Goal: Information Seeking & Learning: Check status

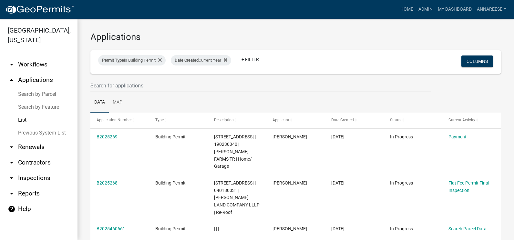
select select "3: 100"
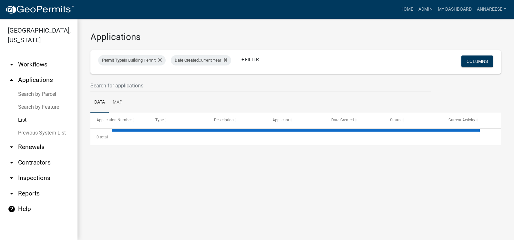
select select "3: 100"
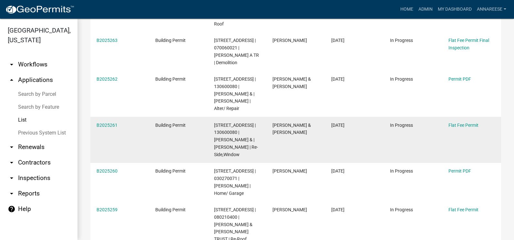
scroll to position [517, 0]
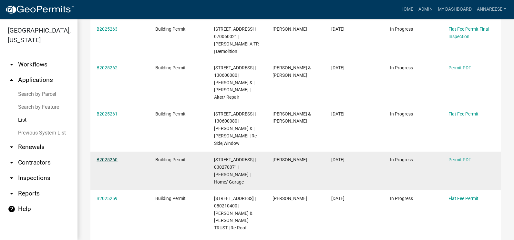
click at [109, 157] on link "B2025260" at bounding box center [107, 159] width 21 height 5
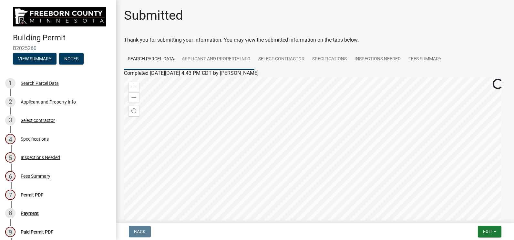
click at [218, 61] on link "Applicant and Property Info" at bounding box center [216, 59] width 77 height 21
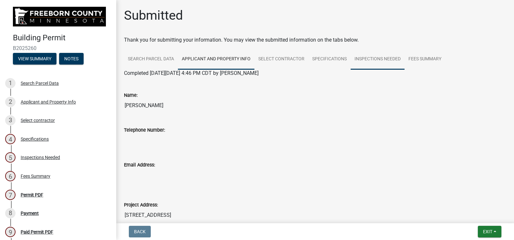
click at [354, 62] on link "Inspections Needed" at bounding box center [378, 59] width 54 height 21
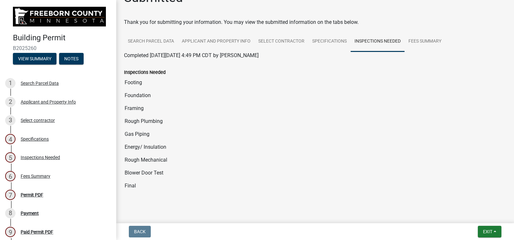
scroll to position [27, 0]
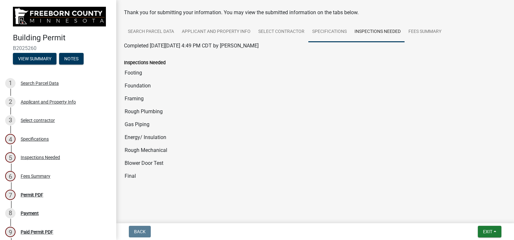
click at [331, 29] on link "Specifications" at bounding box center [329, 32] width 42 height 21
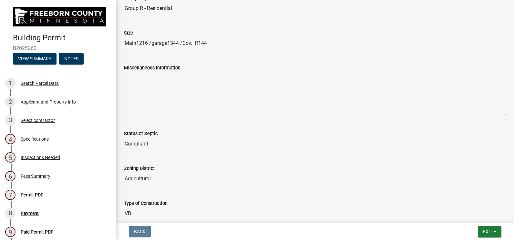
scroll to position [0, 0]
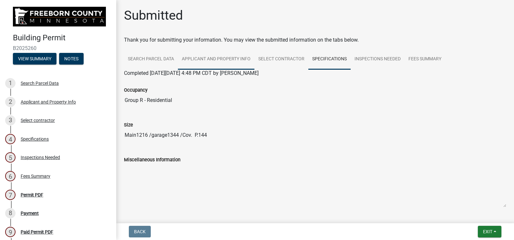
click at [202, 58] on link "Applicant and Property Info" at bounding box center [216, 59] width 77 height 21
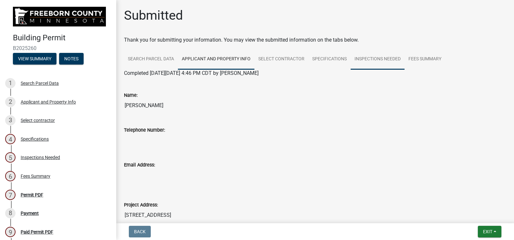
click at [382, 57] on link "Inspections Needed" at bounding box center [378, 59] width 54 height 21
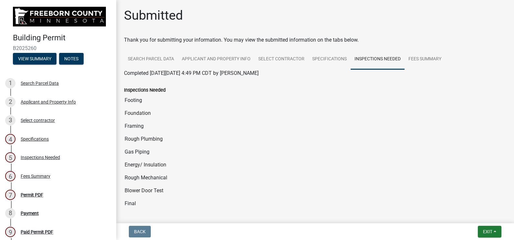
click at [331, 45] on wm-wait-activity-input "Thank you for submitting your information. You may view the submitted informati…" at bounding box center [315, 129] width 382 height 187
click at [328, 54] on link "Specifications" at bounding box center [329, 59] width 42 height 21
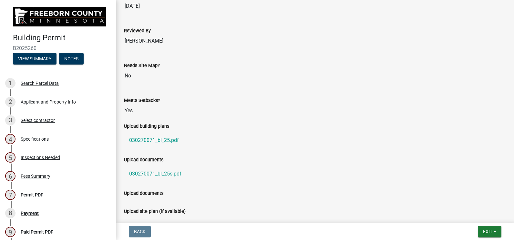
scroll to position [512, 0]
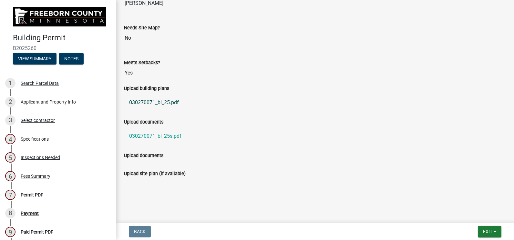
click at [156, 102] on link "030270071_bl_25.pdf" at bounding box center [315, 102] width 382 height 15
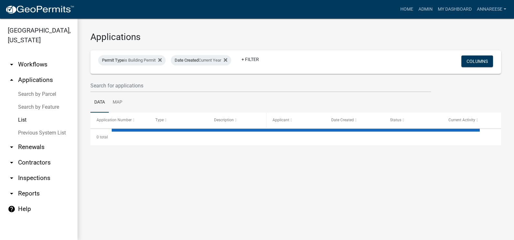
select select "3: 100"
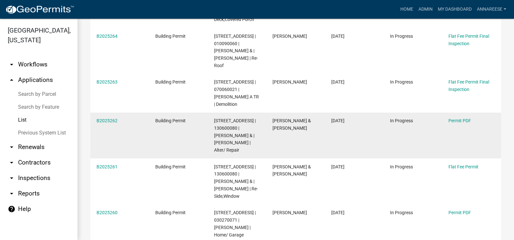
scroll to position [452, 0]
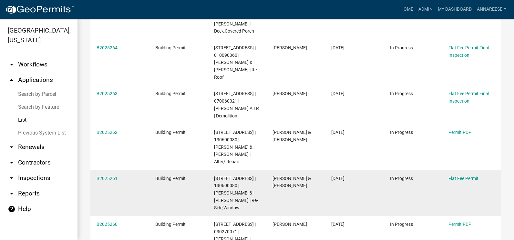
click at [105, 175] on div "B2025261" at bounding box center [120, 178] width 46 height 7
click at [105, 176] on link "B2025261" at bounding box center [107, 178] width 21 height 5
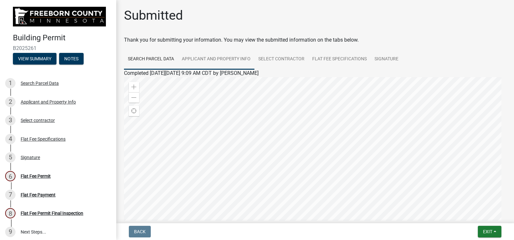
click at [222, 52] on link "Applicant and Property Info" at bounding box center [216, 59] width 77 height 21
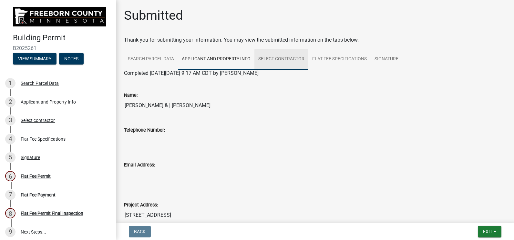
click at [291, 51] on link "Select contractor" at bounding box center [281, 59] width 54 height 21
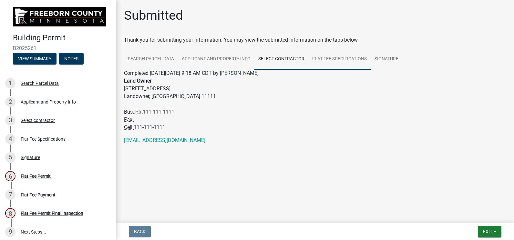
click at [352, 55] on link "Flat Fee Specifications" at bounding box center [339, 59] width 62 height 21
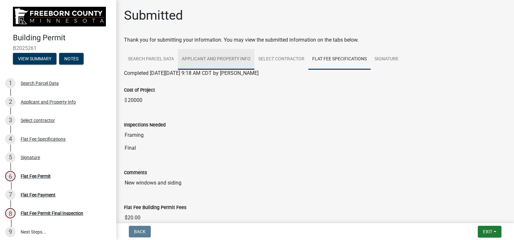
click at [207, 60] on link "Applicant and Property Info" at bounding box center [216, 59] width 77 height 21
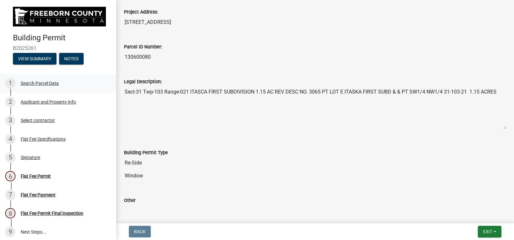
scroll to position [258, 0]
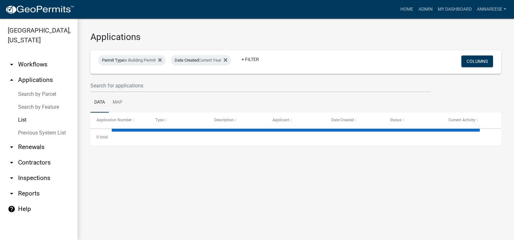
select select "3: 100"
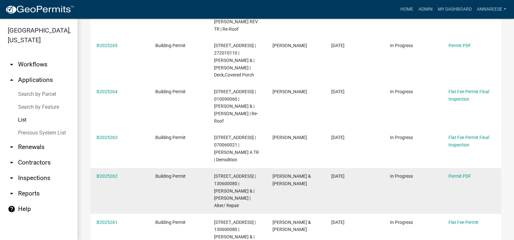
scroll to position [420, 0]
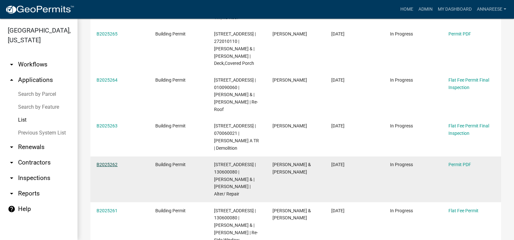
click at [110, 162] on link "B2025262" at bounding box center [107, 164] width 21 height 5
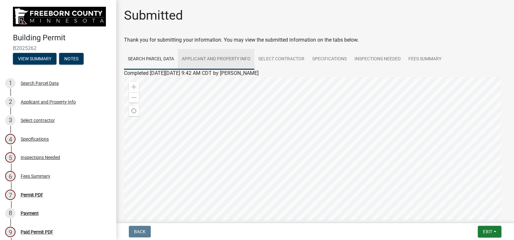
click at [223, 56] on link "Applicant and Property Info" at bounding box center [216, 59] width 77 height 21
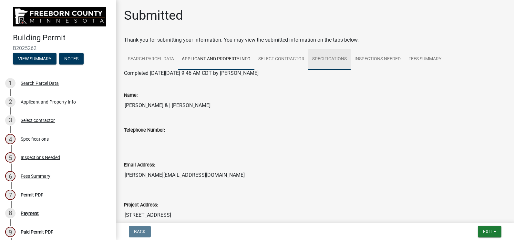
drag, startPoint x: 336, startPoint y: 56, endPoint x: 374, endPoint y: 55, distance: 38.1
click at [336, 56] on link "Specifications" at bounding box center [329, 59] width 42 height 21
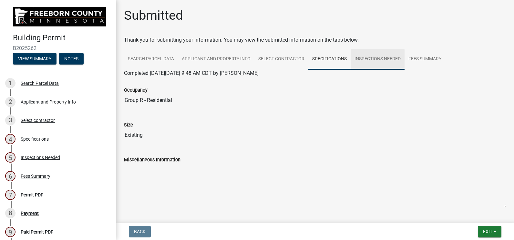
click at [373, 55] on link "Inspections Needed" at bounding box center [378, 59] width 54 height 21
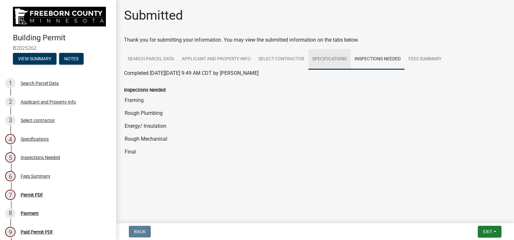
click at [334, 67] on link "Specifications" at bounding box center [329, 59] width 42 height 21
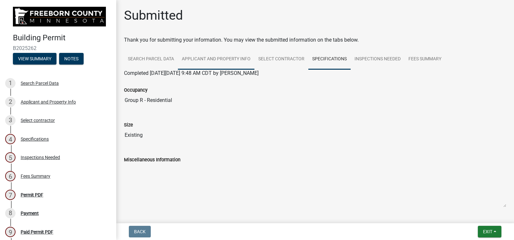
click at [226, 62] on link "Applicant and Property Info" at bounding box center [216, 59] width 77 height 21
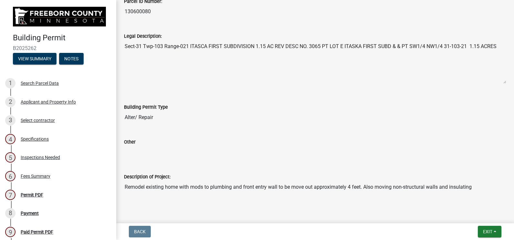
scroll to position [281, 0]
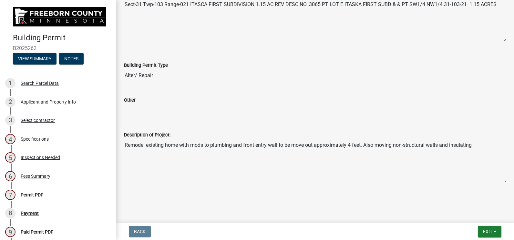
drag, startPoint x: 472, startPoint y: 143, endPoint x: 113, endPoint y: 151, distance: 358.8
click at [113, 151] on div "Building Permit B2025262 View Summary Notes 1 Search Parcel Data 2 Applicant an…" at bounding box center [257, 120] width 514 height 240
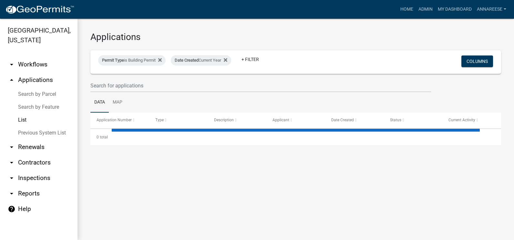
select select "3: 100"
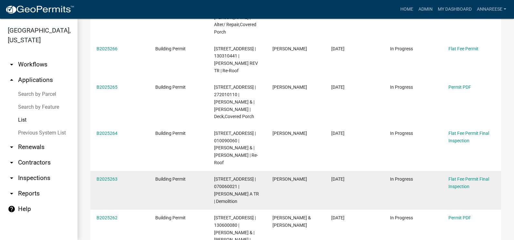
scroll to position [355, 0]
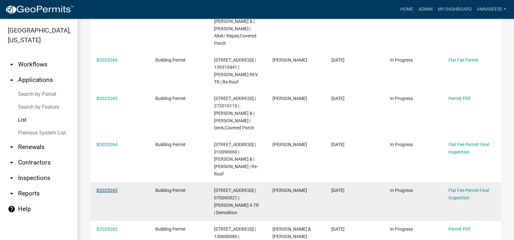
click at [109, 188] on link "B2025263" at bounding box center [107, 190] width 21 height 5
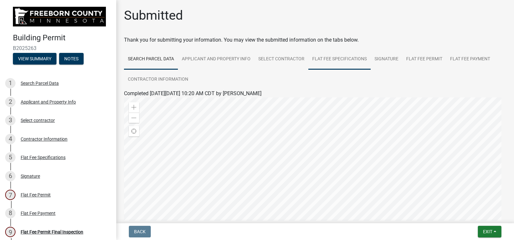
click at [347, 60] on link "Flat Fee Specifications" at bounding box center [339, 59] width 62 height 21
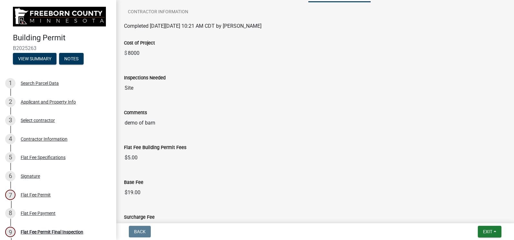
scroll to position [25, 0]
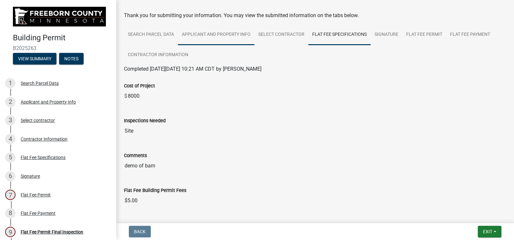
click at [219, 36] on link "Applicant and Property Info" at bounding box center [216, 35] width 77 height 21
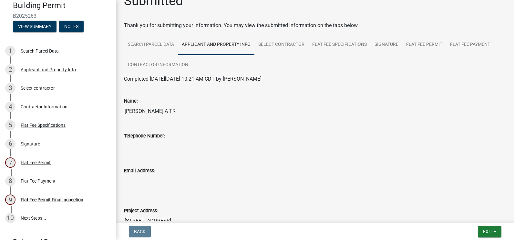
scroll to position [0, 0]
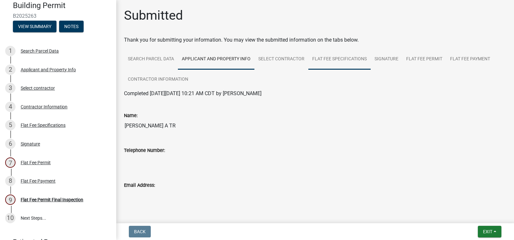
click at [333, 69] on link "Flat Fee Specifications" at bounding box center [339, 59] width 62 height 21
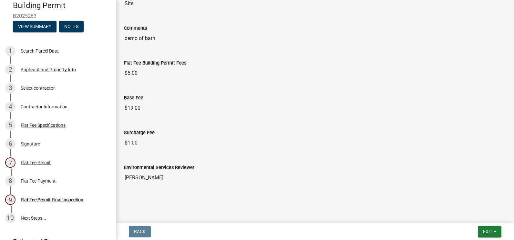
scroll to position [154, 0]
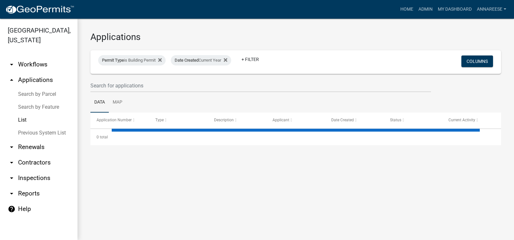
select select "3: 100"
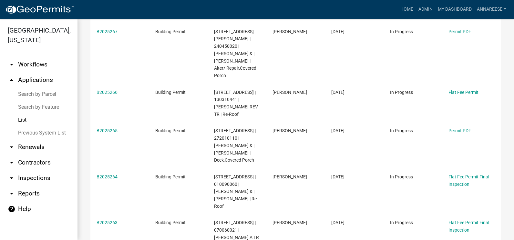
scroll to position [355, 0]
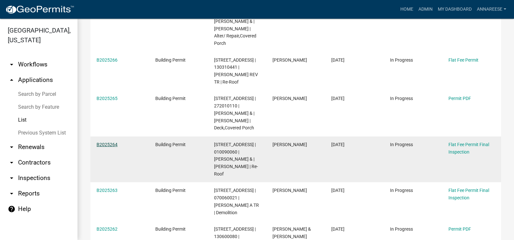
click at [108, 142] on link "B2025264" at bounding box center [107, 144] width 21 height 5
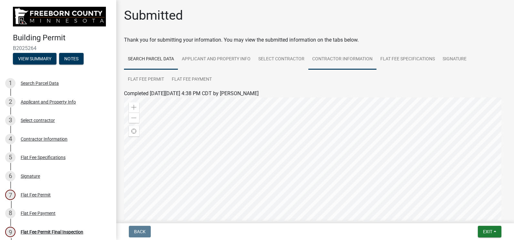
click at [340, 58] on link "Contractor Information" at bounding box center [342, 59] width 68 height 21
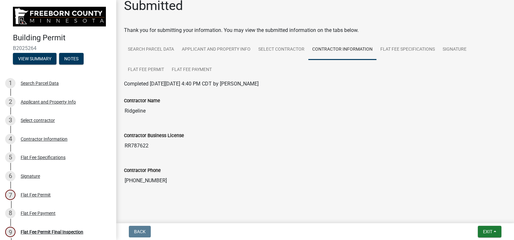
scroll to position [14, 0]
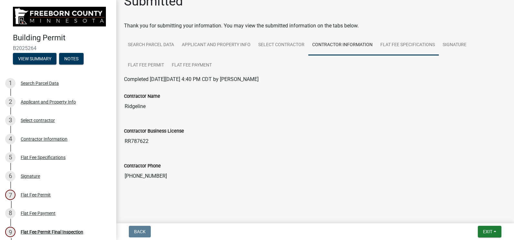
click at [389, 47] on link "Flat Fee Specifications" at bounding box center [408, 45] width 62 height 21
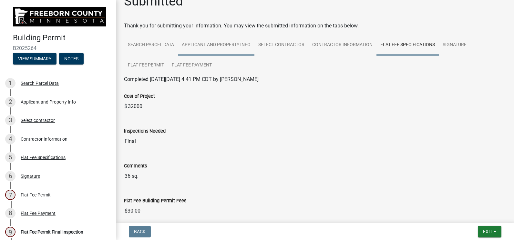
click at [232, 44] on link "Applicant and Property Info" at bounding box center [216, 45] width 77 height 21
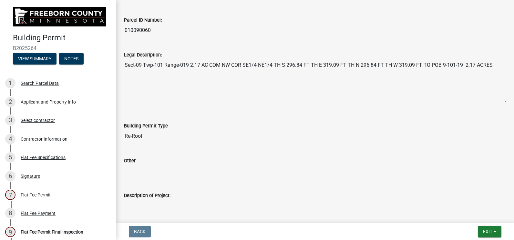
scroll to position [301, 0]
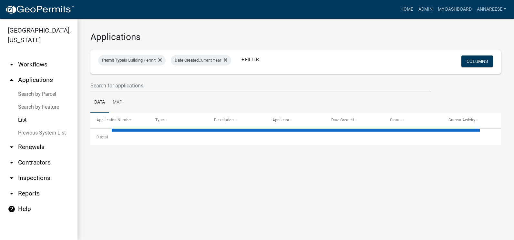
select select "3: 100"
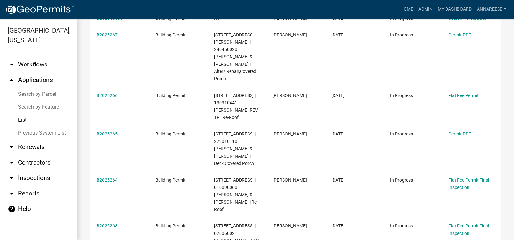
scroll to position [323, 0]
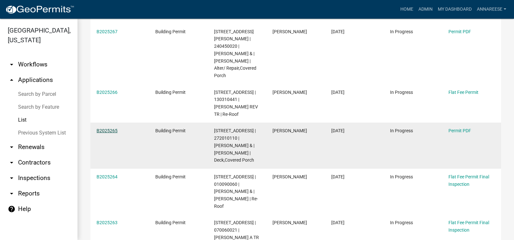
click at [108, 128] on link "B2025265" at bounding box center [107, 130] width 21 height 5
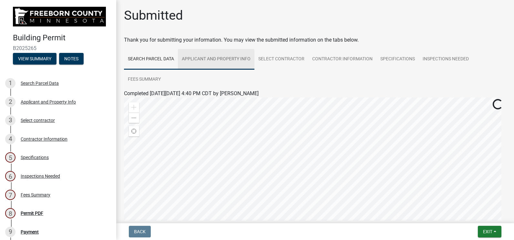
click at [216, 61] on link "Applicant and Property Info" at bounding box center [216, 59] width 77 height 21
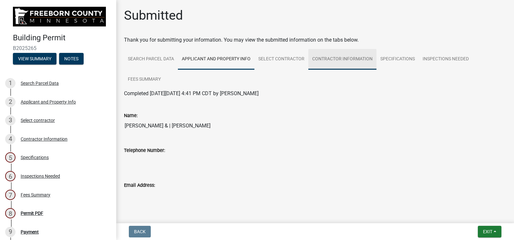
drag, startPoint x: 359, startPoint y: 60, endPoint x: 387, endPoint y: 61, distance: 28.4
click at [360, 60] on link "Contractor Information" at bounding box center [342, 59] width 68 height 21
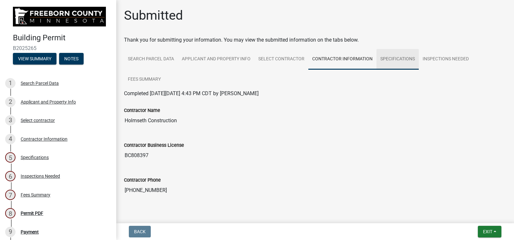
click at [398, 60] on link "Specifications" at bounding box center [398, 59] width 42 height 21
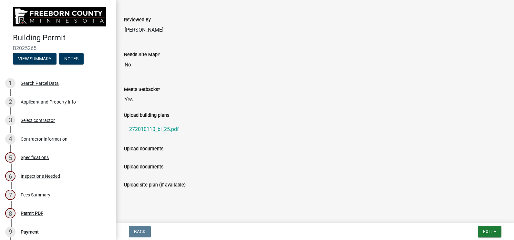
scroll to position [517, 0]
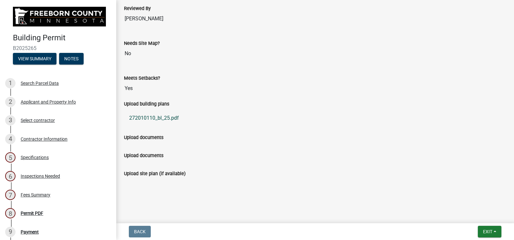
click at [155, 119] on link "272010110_bl_25.pdf" at bounding box center [315, 117] width 382 height 15
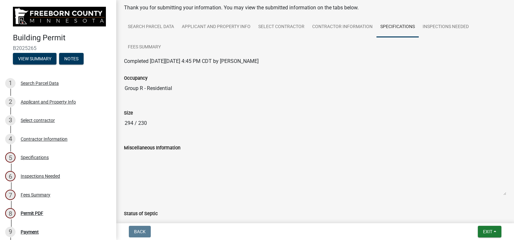
scroll to position [0, 0]
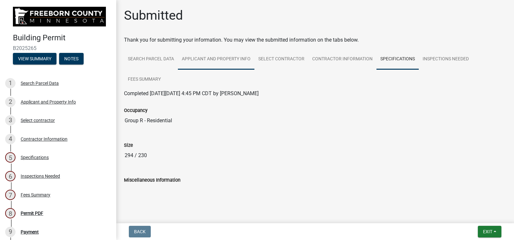
click at [235, 56] on link "Applicant and Property Info" at bounding box center [216, 59] width 77 height 21
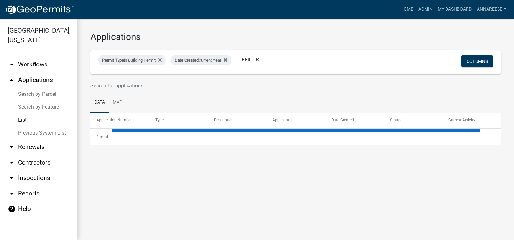
select select "3: 100"
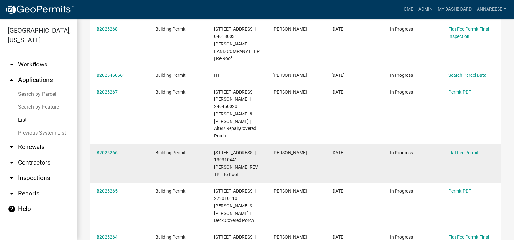
scroll to position [258, 0]
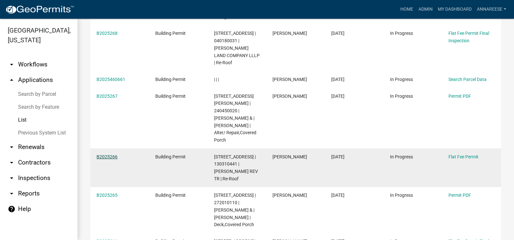
click at [114, 154] on link "B2025266" at bounding box center [107, 156] width 21 height 5
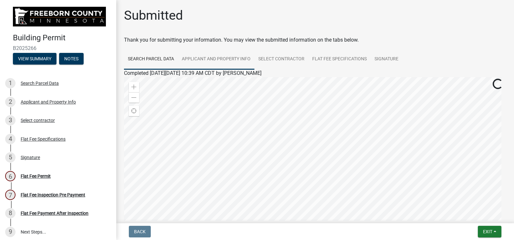
click at [230, 60] on link "Applicant and Property Info" at bounding box center [216, 59] width 77 height 21
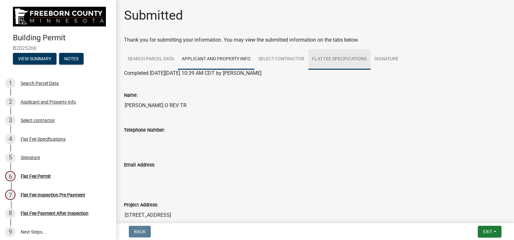
click at [342, 62] on link "Flat Fee Specifications" at bounding box center [339, 59] width 62 height 21
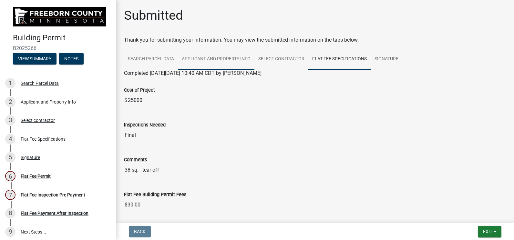
click at [183, 60] on link "Applicant and Property Info" at bounding box center [216, 59] width 77 height 21
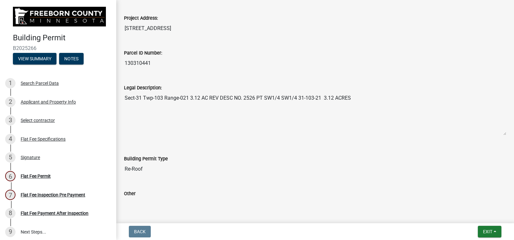
scroll to position [226, 0]
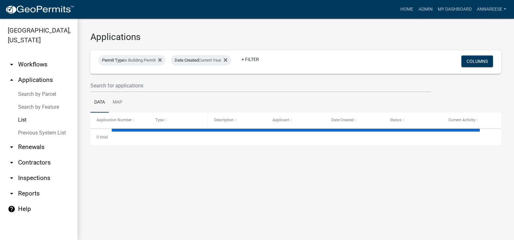
select select "3: 100"
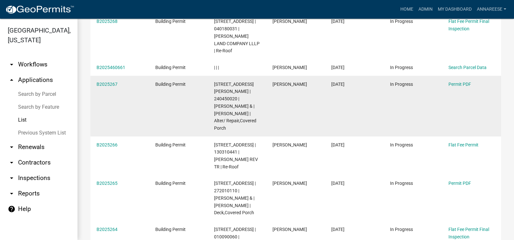
scroll to position [226, 0]
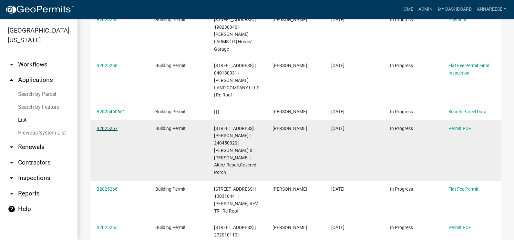
click at [108, 126] on link "B2025267" at bounding box center [107, 128] width 21 height 5
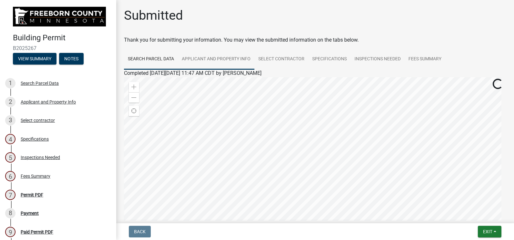
click at [227, 58] on link "Applicant and Property Info" at bounding box center [216, 59] width 77 height 21
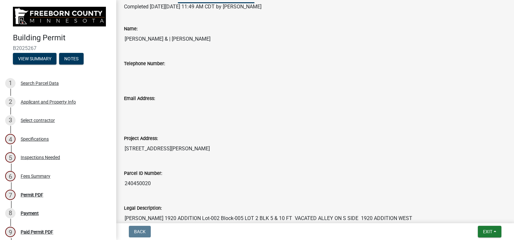
scroll to position [3, 0]
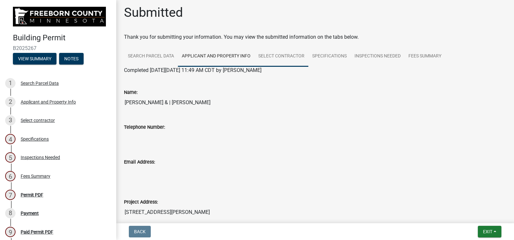
click at [278, 63] on link "Select contractor" at bounding box center [281, 56] width 54 height 21
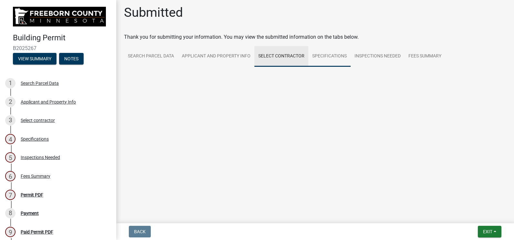
scroll to position [0, 0]
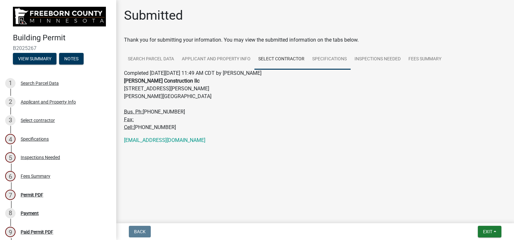
click at [334, 54] on link "Specifications" at bounding box center [329, 59] width 42 height 21
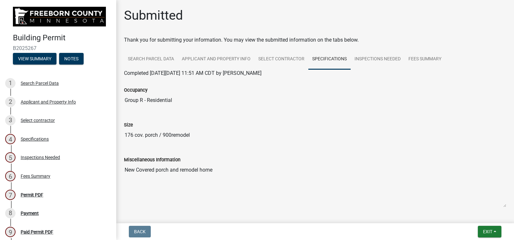
click at [374, 74] on div "Completed [DATE][DATE] 11:51 AM CDT by [PERSON_NAME]" at bounding box center [315, 73] width 382 height 8
click at [372, 60] on link "Inspections Needed" at bounding box center [378, 59] width 54 height 21
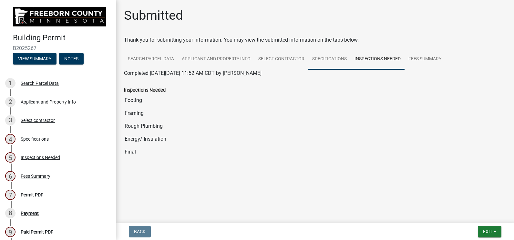
click at [334, 57] on link "Specifications" at bounding box center [329, 59] width 42 height 21
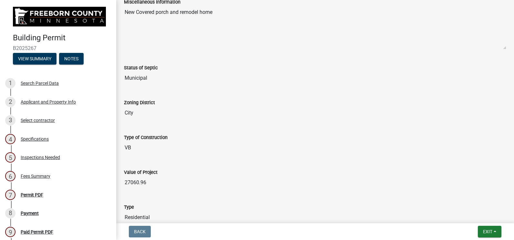
scroll to position [29, 0]
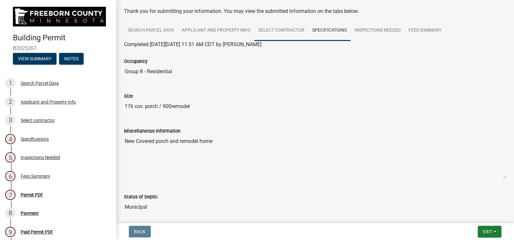
click at [295, 32] on link "Select contractor" at bounding box center [281, 30] width 54 height 21
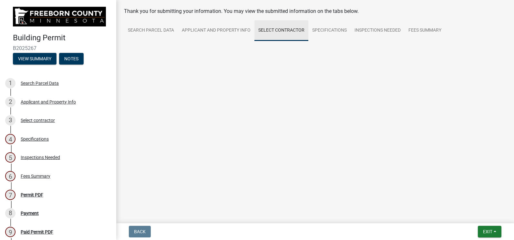
scroll to position [0, 0]
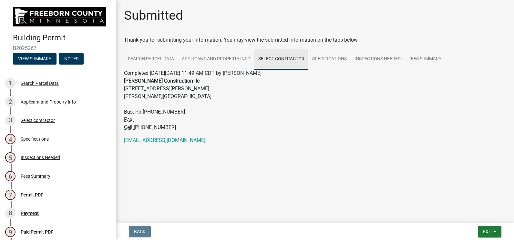
click at [194, 32] on div "Submitted Thank you for submitting your information. You may view the submitted…" at bounding box center [315, 85] width 392 height 155
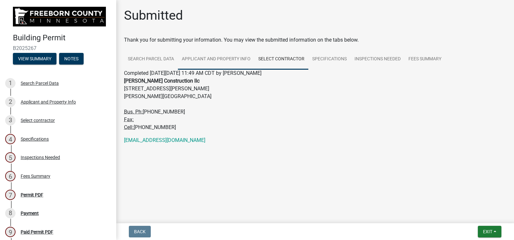
click at [221, 57] on link "Applicant and Property Info" at bounding box center [216, 59] width 77 height 21
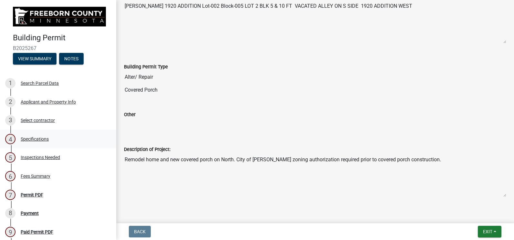
scroll to position [291, 0]
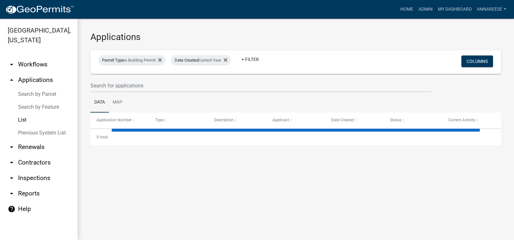
select select "3: 100"
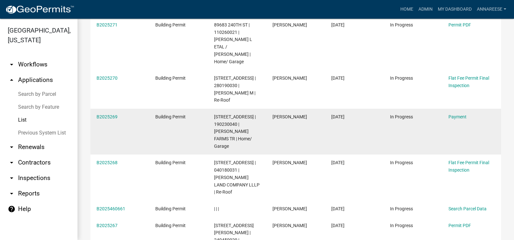
scroll to position [226, 0]
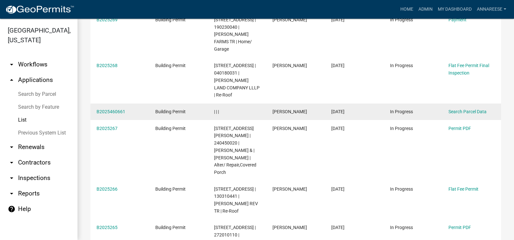
click at [111, 104] on datatable-body-cell "B2025460661" at bounding box center [119, 112] width 59 height 17
click at [110, 109] on link "B2025460661" at bounding box center [111, 111] width 29 height 5
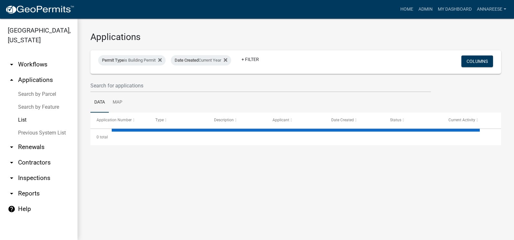
select select "3: 100"
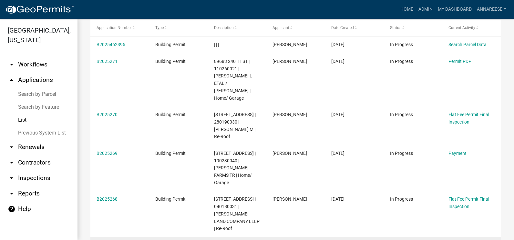
scroll to position [129, 0]
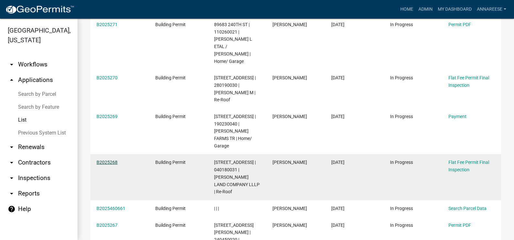
click at [101, 160] on link "B2025268" at bounding box center [107, 162] width 21 height 5
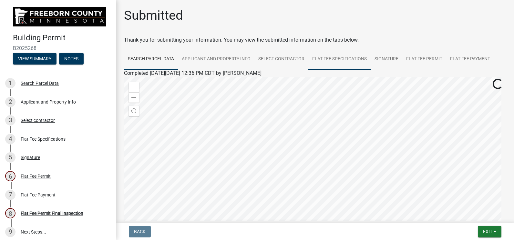
click at [347, 53] on link "Flat Fee Specifications" at bounding box center [339, 59] width 62 height 21
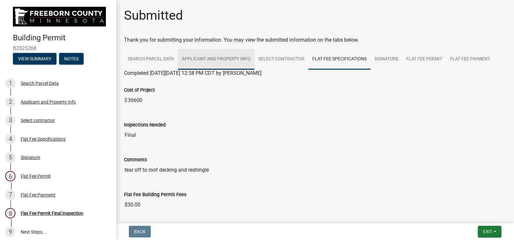
click at [219, 55] on link "Applicant and Property Info" at bounding box center [216, 59] width 77 height 21
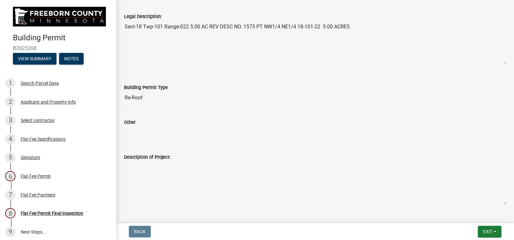
scroll to position [281, 0]
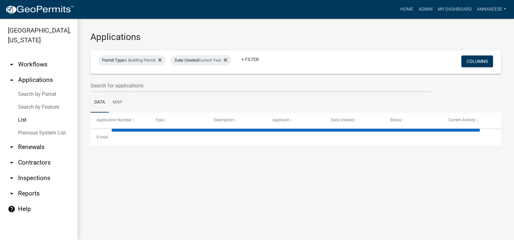
select select "3: 100"
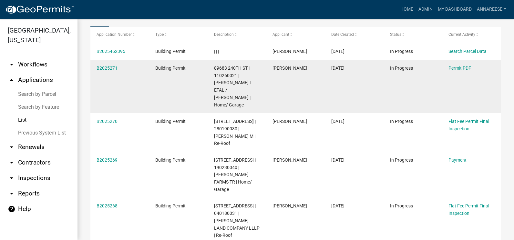
scroll to position [97, 0]
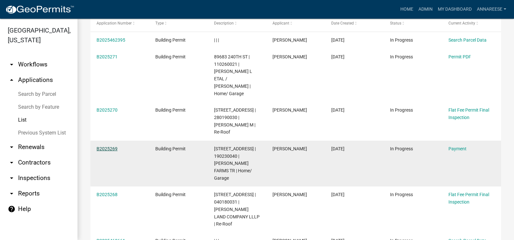
click at [108, 146] on link "B2025269" at bounding box center [107, 148] width 21 height 5
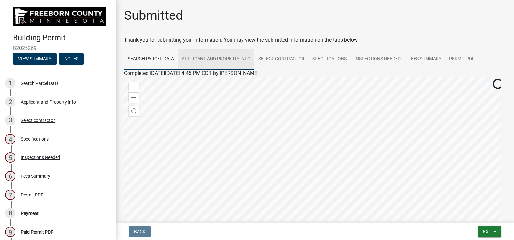
click at [234, 60] on link "Applicant and Property Info" at bounding box center [216, 59] width 77 height 21
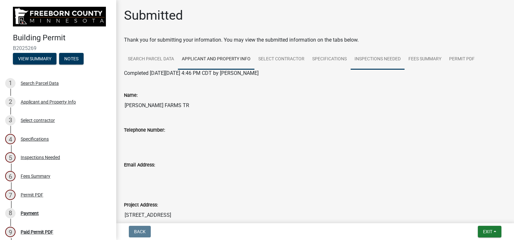
click at [361, 61] on link "Inspections Needed" at bounding box center [378, 59] width 54 height 21
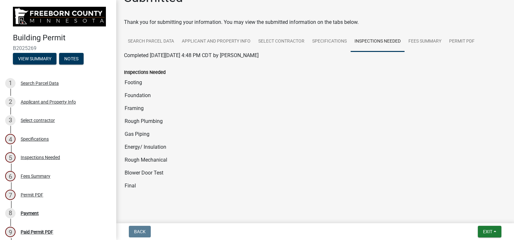
scroll to position [27, 0]
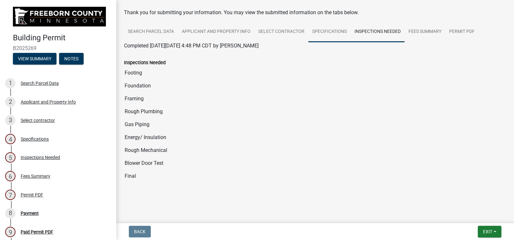
click at [324, 38] on link "Specifications" at bounding box center [329, 32] width 42 height 21
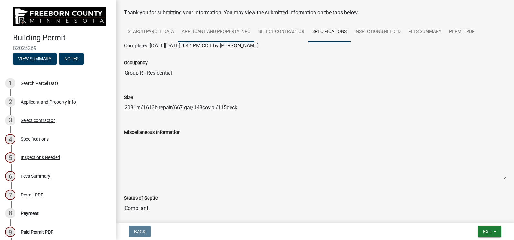
click at [215, 35] on link "Applicant and Property Info" at bounding box center [216, 32] width 77 height 21
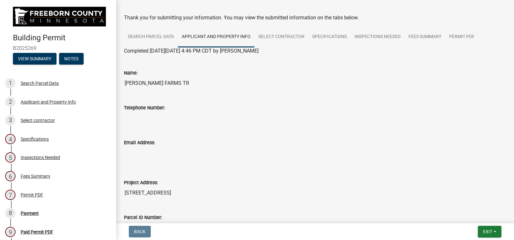
scroll to position [0, 0]
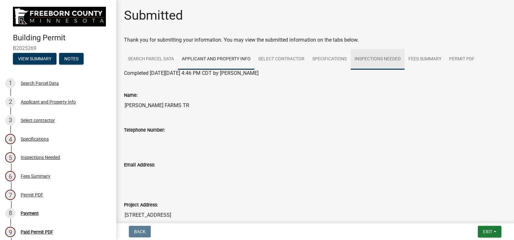
click at [365, 65] on link "Inspections Needed" at bounding box center [378, 59] width 54 height 21
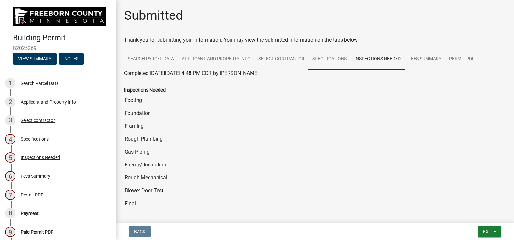
click at [333, 63] on link "Specifications" at bounding box center [329, 59] width 42 height 21
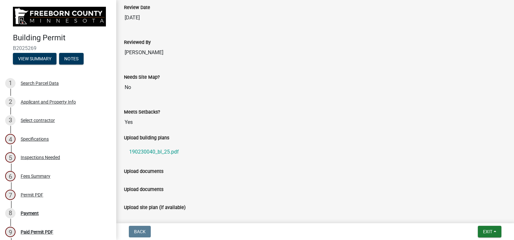
scroll to position [496, 0]
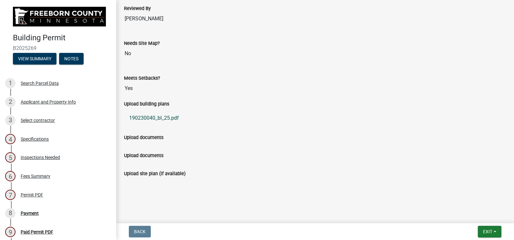
click at [161, 120] on link "190230040_bl_25.pdf" at bounding box center [315, 117] width 382 height 15
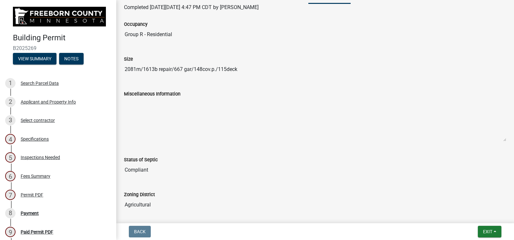
scroll to position [12, 0]
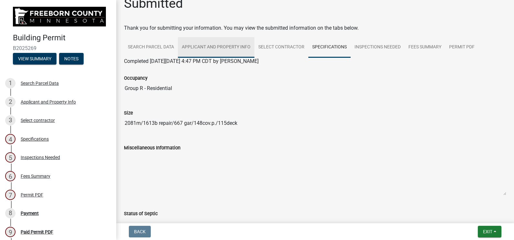
click at [225, 39] on link "Applicant and Property Info" at bounding box center [216, 47] width 77 height 21
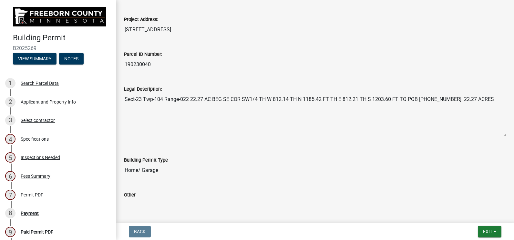
scroll to position [270, 0]
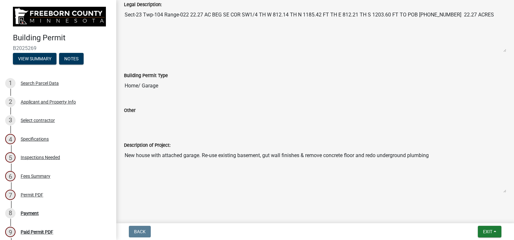
drag, startPoint x: 125, startPoint y: 155, endPoint x: 459, endPoint y: 169, distance: 333.8
click at [459, 169] on textarea "New house with attached garage. Re-use existing basement, gut wall finishes & r…" at bounding box center [315, 171] width 382 height 44
click at [159, 145] on label "Description of Project:" at bounding box center [147, 145] width 46 height 5
click at [159, 149] on textarea "New house with attached garage. Re-use existing basement, gut wall finishes & r…" at bounding box center [315, 171] width 382 height 44
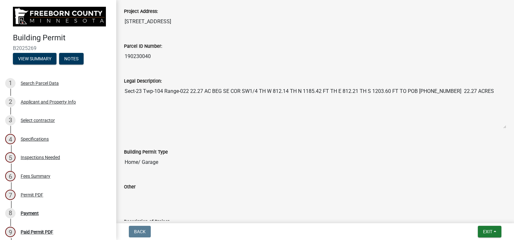
scroll to position [281, 0]
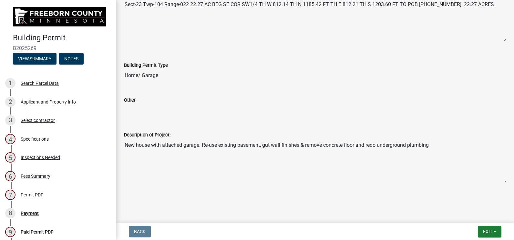
click at [154, 163] on textarea "New house with attached garage. Re-use existing basement, gut wall finishes & r…" at bounding box center [315, 161] width 382 height 44
click at [165, 207] on main "Submitted Thank you for submitting your information. You may view the submitted…" at bounding box center [315, 110] width 398 height 221
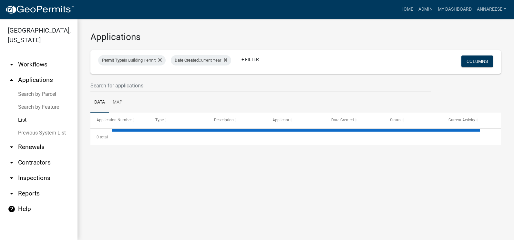
select select "3: 100"
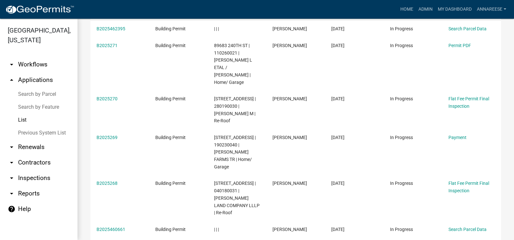
scroll to position [97, 0]
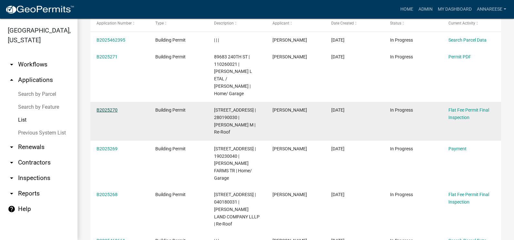
click at [109, 108] on link "B2025270" at bounding box center [107, 110] width 21 height 5
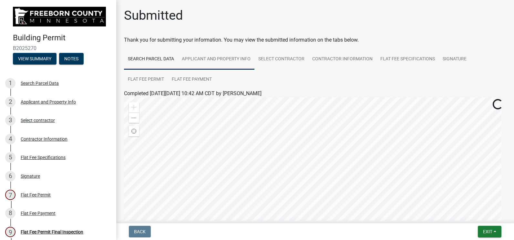
click at [216, 61] on link "Applicant and Property Info" at bounding box center [216, 59] width 77 height 21
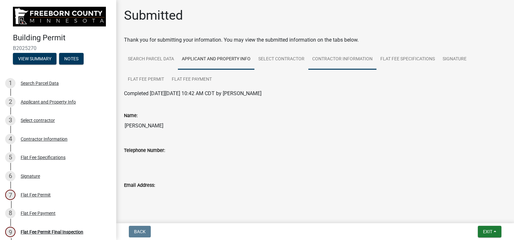
click at [332, 59] on link "Contractor Information" at bounding box center [342, 59] width 68 height 21
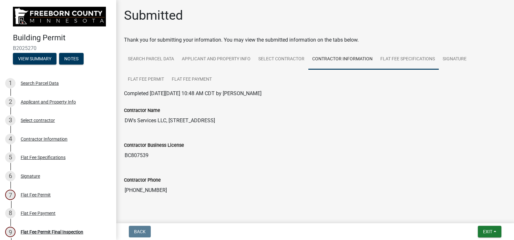
click at [398, 60] on link "Flat Fee Specifications" at bounding box center [408, 59] width 62 height 21
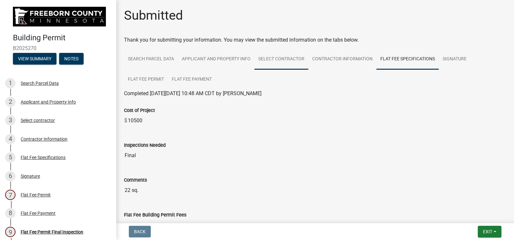
click at [264, 57] on link "Select contractor" at bounding box center [281, 59] width 54 height 21
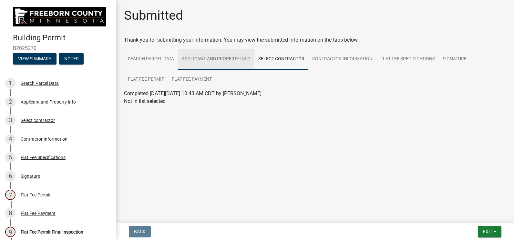
click at [221, 60] on link "Applicant and Property Info" at bounding box center [216, 59] width 77 height 21
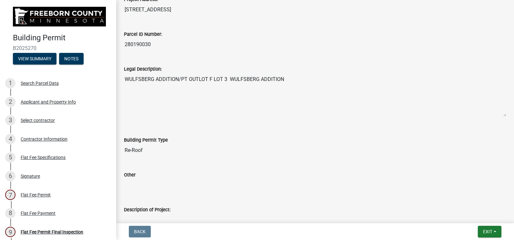
scroll to position [301, 0]
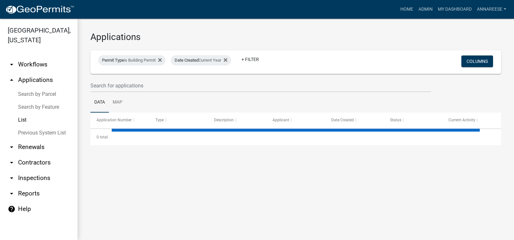
select select "3: 100"
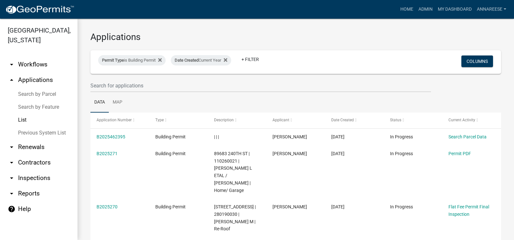
scroll to position [65, 0]
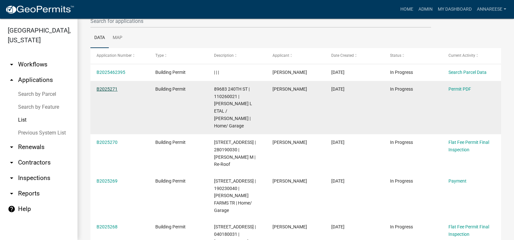
click at [110, 87] on link "B2025271" at bounding box center [107, 89] width 21 height 5
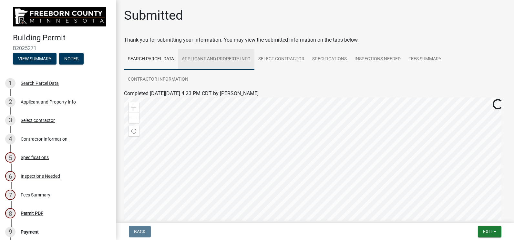
click at [211, 57] on link "Applicant and Property Info" at bounding box center [216, 59] width 77 height 21
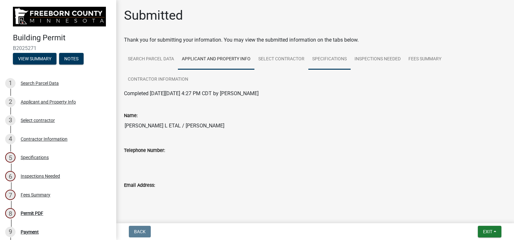
click at [339, 55] on link "Specifications" at bounding box center [329, 59] width 42 height 21
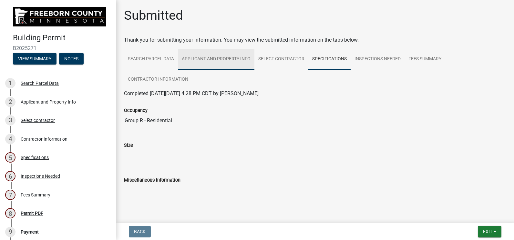
click at [240, 57] on link "Applicant and Property Info" at bounding box center [216, 59] width 77 height 21
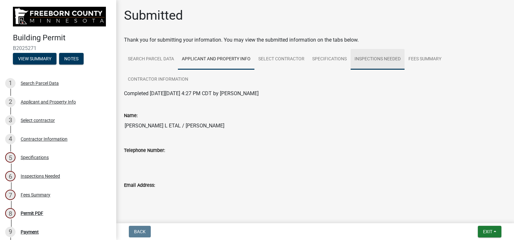
click at [351, 60] on link "Inspections Needed" at bounding box center [378, 59] width 54 height 21
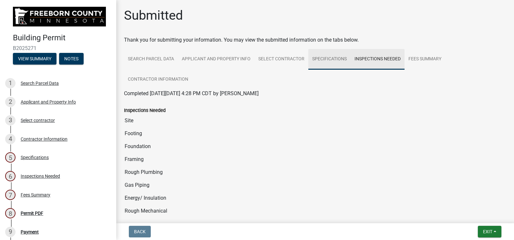
click at [333, 59] on link "Specifications" at bounding box center [329, 59] width 42 height 21
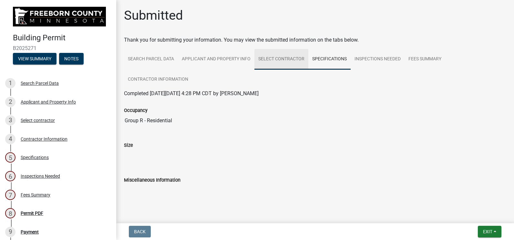
click at [267, 65] on link "Select contractor" at bounding box center [281, 59] width 54 height 21
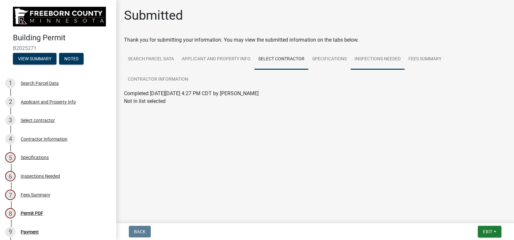
click at [356, 63] on link "Inspections Needed" at bounding box center [378, 59] width 54 height 21
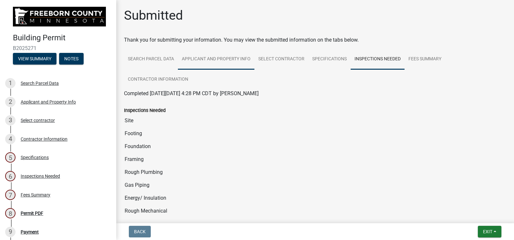
click at [209, 61] on link "Applicant and Property Info" at bounding box center [216, 59] width 77 height 21
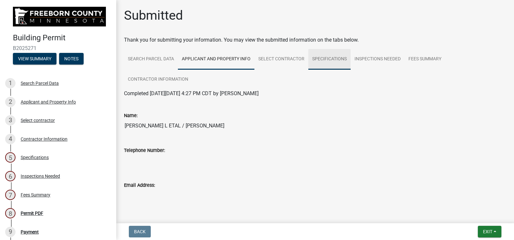
click at [334, 63] on link "Specifications" at bounding box center [329, 59] width 42 height 21
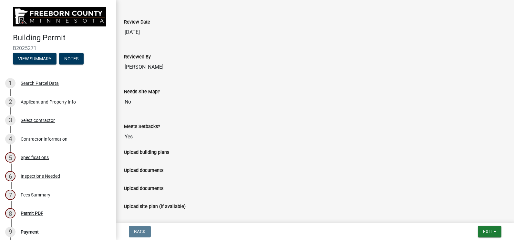
scroll to position [415, 0]
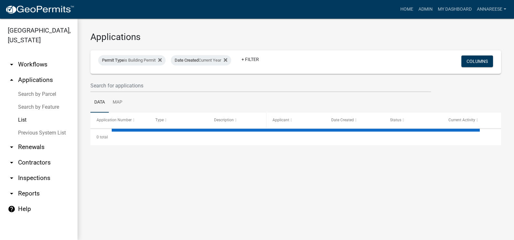
select select "3: 100"
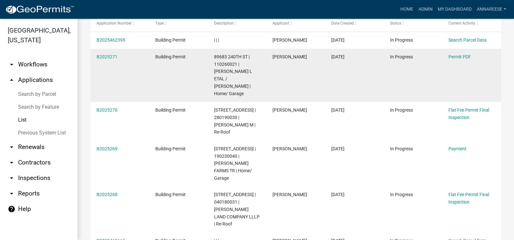
scroll to position [32, 0]
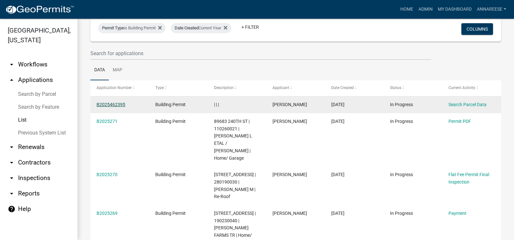
click at [108, 104] on link "B2025462395" at bounding box center [111, 104] width 29 height 5
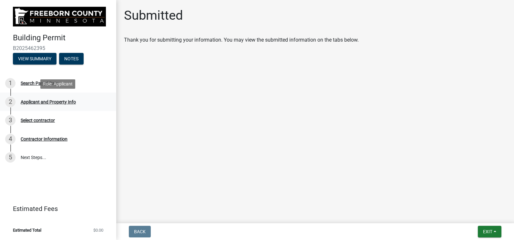
click at [71, 96] on link "2 Applicant and Property Info" at bounding box center [58, 102] width 116 height 19
click at [72, 88] on div "1 Search Parcel Data" at bounding box center [55, 83] width 101 height 10
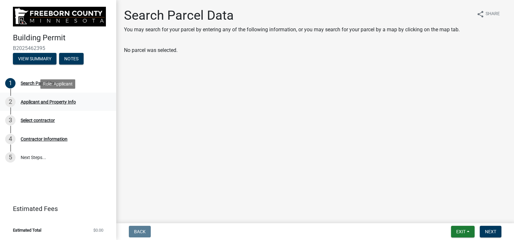
click at [74, 100] on div "Applicant and Property Info" at bounding box center [48, 102] width 55 height 5
click at [71, 118] on div "3 Select contractor" at bounding box center [55, 120] width 101 height 10
click at [24, 101] on div "Applicant and Property Info" at bounding box center [48, 102] width 55 height 5
click at [40, 129] on link "3 Select contractor" at bounding box center [58, 120] width 116 height 19
click at [48, 143] on div "4 Contractor Information" at bounding box center [55, 139] width 101 height 10
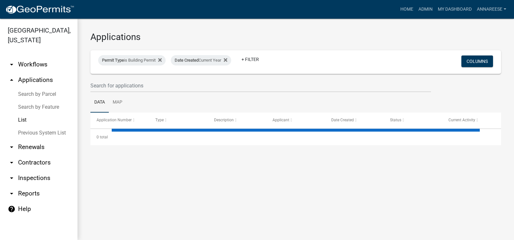
select select "3: 100"
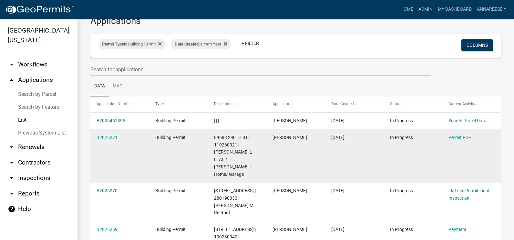
scroll to position [32, 0]
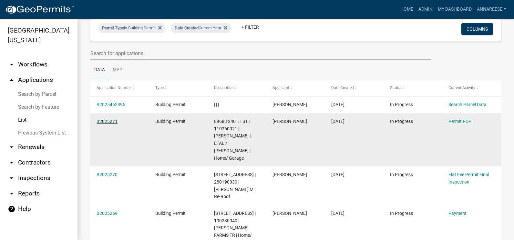
click at [111, 122] on link "B2025271" at bounding box center [107, 121] width 21 height 5
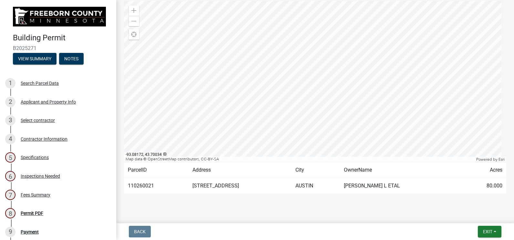
scroll to position [32, 0]
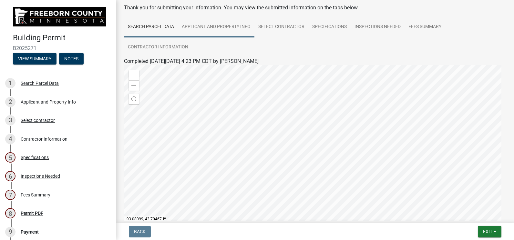
click at [205, 36] on link "Applicant and Property Info" at bounding box center [216, 27] width 77 height 21
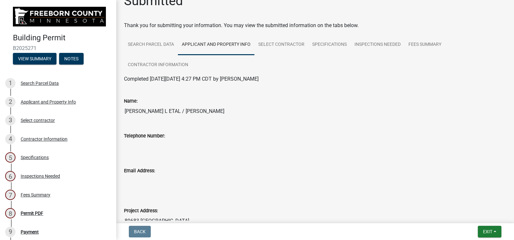
scroll to position [0, 0]
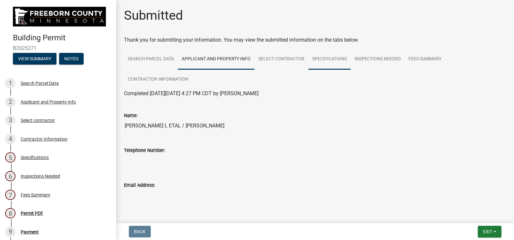
click at [325, 58] on link "Specifications" at bounding box center [329, 59] width 42 height 21
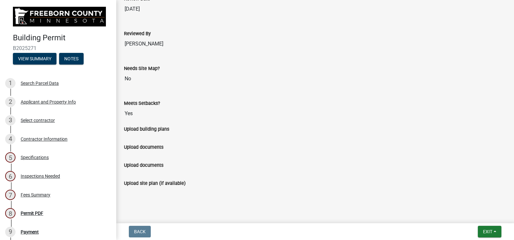
scroll to position [479, 0]
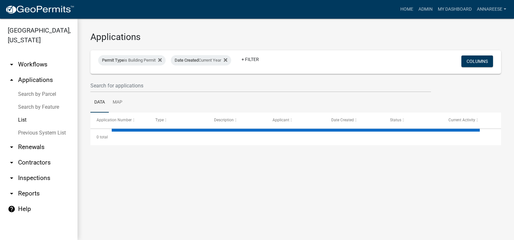
select select "3: 100"
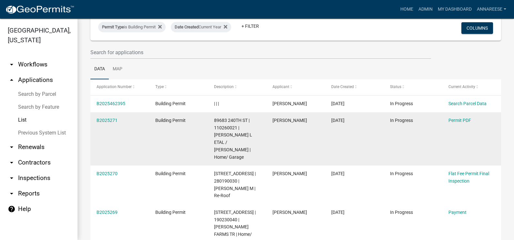
scroll to position [65, 0]
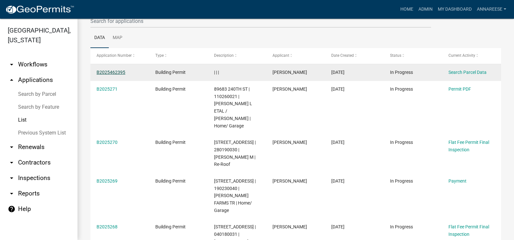
click at [113, 74] on link "B2025462395" at bounding box center [111, 72] width 29 height 5
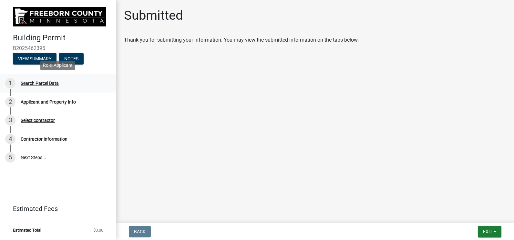
click at [70, 87] on div "1 Search Parcel Data" at bounding box center [55, 83] width 101 height 10
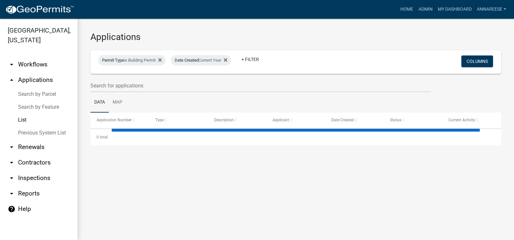
select select "3: 100"
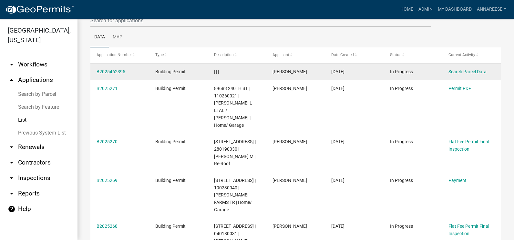
scroll to position [65, 0]
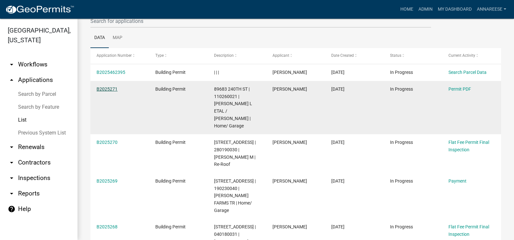
click at [108, 88] on link "B2025271" at bounding box center [107, 89] width 21 height 5
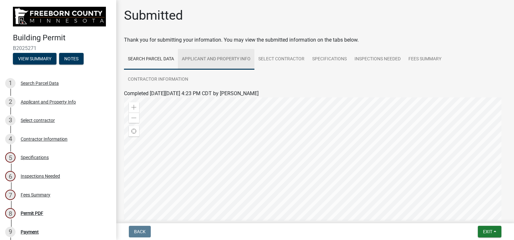
click at [233, 60] on link "Applicant and Property Info" at bounding box center [216, 59] width 77 height 21
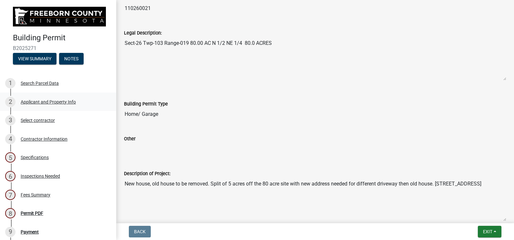
scroll to position [301, 0]
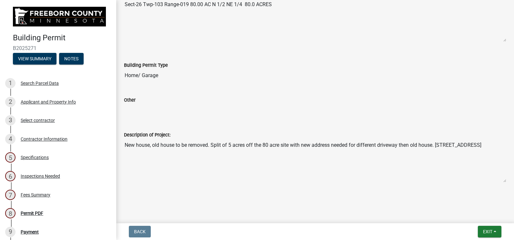
drag, startPoint x: 437, startPoint y: 142, endPoint x: 466, endPoint y: 155, distance: 31.0
click at [466, 155] on textarea "New house, old house to be removed. Split of 5 acres off the 80 acre site with …" at bounding box center [315, 161] width 382 height 44
click at [253, 111] on input "Other" at bounding box center [315, 110] width 382 height 13
click at [257, 138] on div "Description of Project:" at bounding box center [315, 135] width 382 height 8
click at [251, 146] on textarea "New house, old house to be removed. Split of 5 acres off the 80 acre site with …" at bounding box center [315, 161] width 382 height 44
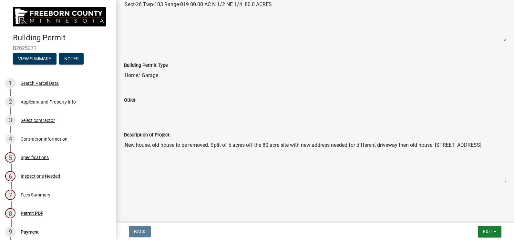
click at [253, 146] on textarea "New house, old house to be removed. Split of 5 acres off the 80 acre site with …" at bounding box center [315, 161] width 382 height 44
drag, startPoint x: 211, startPoint y: 144, endPoint x: 418, endPoint y: 161, distance: 207.7
click at [418, 161] on textarea "New house, old house to be removed. Split of 5 acres off the 80 acre site with …" at bounding box center [315, 161] width 382 height 44
drag, startPoint x: 418, startPoint y: 161, endPoint x: 377, endPoint y: 161, distance: 42.0
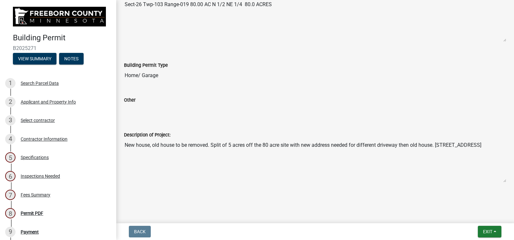
click at [377, 161] on textarea "New house, old house to be removed. Split of 5 acres off the 80 acre site with …" at bounding box center [315, 161] width 382 height 44
drag, startPoint x: 437, startPoint y: 145, endPoint x: 433, endPoint y: 163, distance: 18.6
click at [433, 163] on textarea "New house, old house to be removed. Split of 5 acres off the 80 acre site with …" at bounding box center [315, 161] width 382 height 44
click at [365, 159] on textarea "New house, old house to be removed. Split of 5 acres off the 80 acre site with …" at bounding box center [315, 161] width 382 height 44
click at [266, 50] on div at bounding box center [315, 49] width 392 height 5
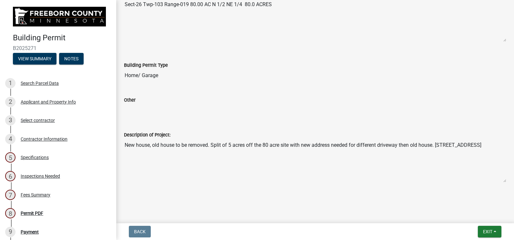
click at [181, 79] on input "Home/ Garage" at bounding box center [315, 75] width 382 height 13
click at [196, 55] on div "Building Permit Type Home/ Garage" at bounding box center [315, 67] width 382 height 30
click at [162, 78] on input "Home/ Garage" at bounding box center [315, 75] width 382 height 13
click at [205, 60] on div "Building Permit Type Home/ Garage" at bounding box center [315, 67] width 382 height 30
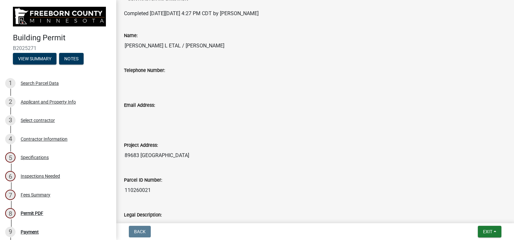
scroll to position [43, 0]
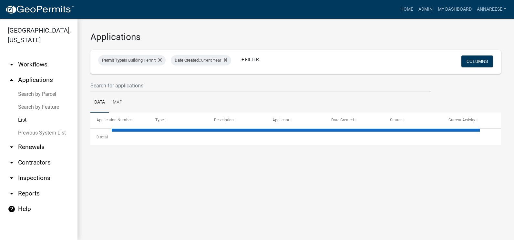
select select "3: 100"
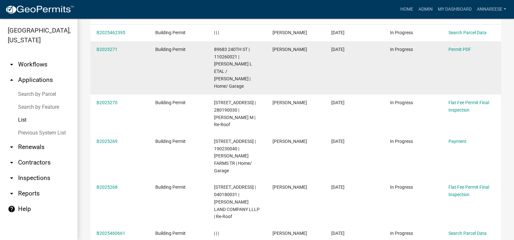
scroll to position [97, 0]
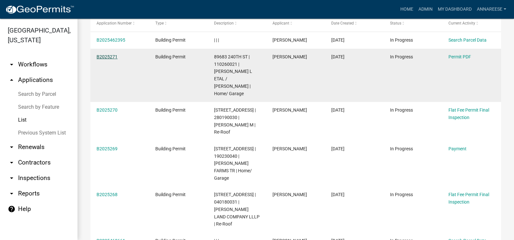
click at [100, 56] on link "B2025271" at bounding box center [107, 56] width 21 height 5
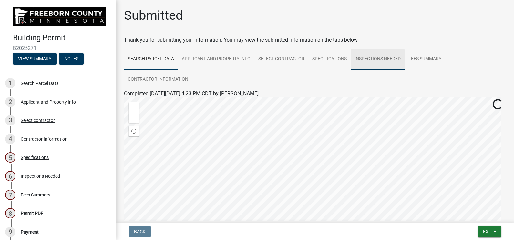
click at [365, 56] on link "Inspections Needed" at bounding box center [378, 59] width 54 height 21
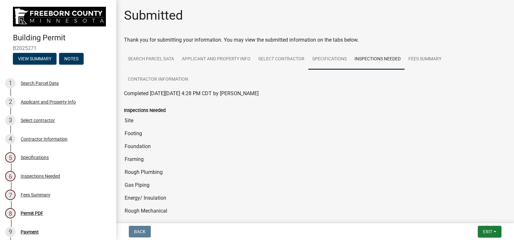
click at [325, 60] on link "Specifications" at bounding box center [329, 59] width 42 height 21
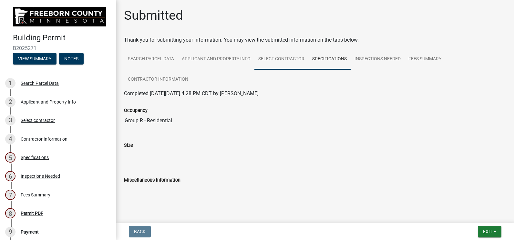
click at [281, 60] on link "Select contractor" at bounding box center [281, 59] width 54 height 21
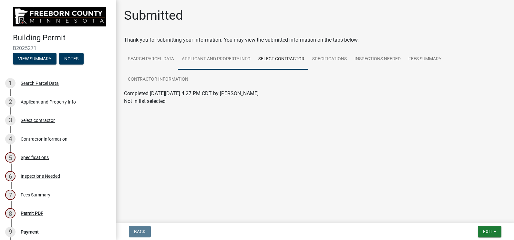
click at [230, 55] on link "Applicant and Property Info" at bounding box center [216, 59] width 77 height 21
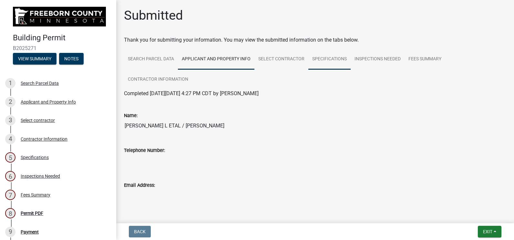
click at [335, 56] on link "Specifications" at bounding box center [329, 59] width 42 height 21
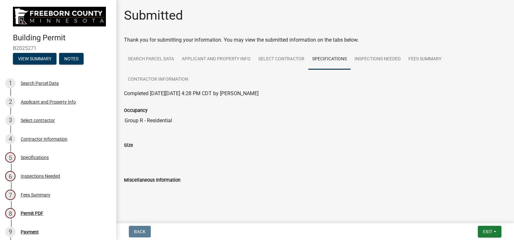
click at [312, 60] on link "Specifications" at bounding box center [329, 59] width 42 height 21
click at [355, 59] on link "Inspections Needed" at bounding box center [378, 59] width 54 height 21
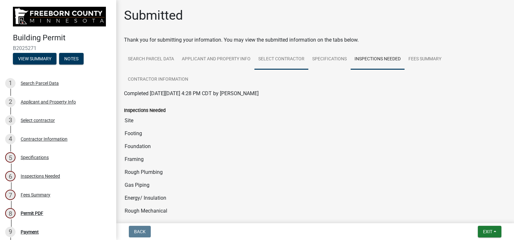
click at [258, 58] on link "Select contractor" at bounding box center [281, 59] width 54 height 21
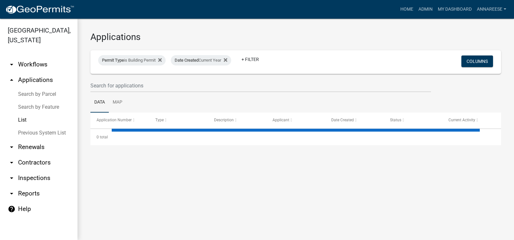
select select "3: 100"
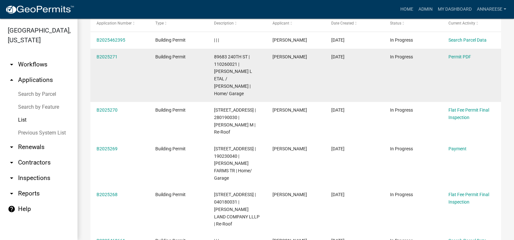
scroll to position [129, 0]
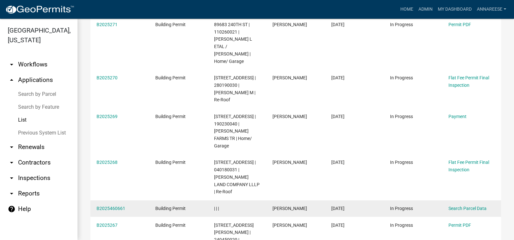
click at [115, 205] on div "B2025460661" at bounding box center [120, 208] width 46 height 7
click at [117, 206] on link "B2025460661" at bounding box center [111, 208] width 29 height 5
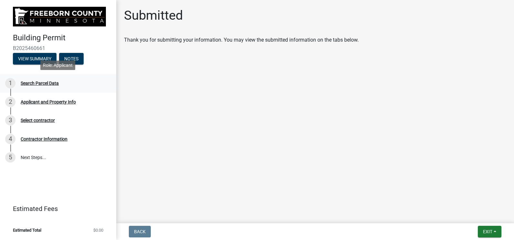
click at [29, 84] on div "Search Parcel Data" at bounding box center [40, 83] width 38 height 5
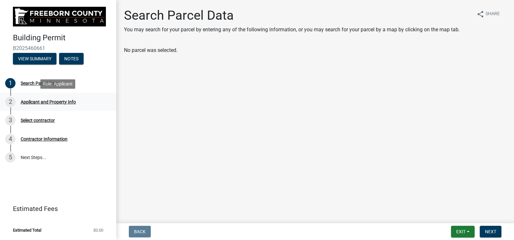
click at [76, 104] on div "2 Applicant and Property Info" at bounding box center [55, 102] width 101 height 10
click at [72, 100] on div "Applicant and Property Info" at bounding box center [48, 102] width 55 height 5
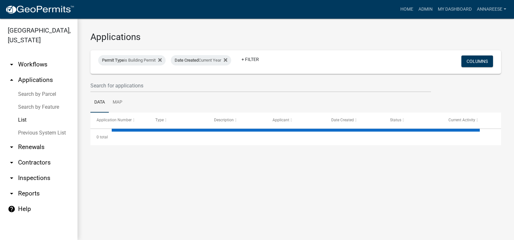
select select "3: 100"
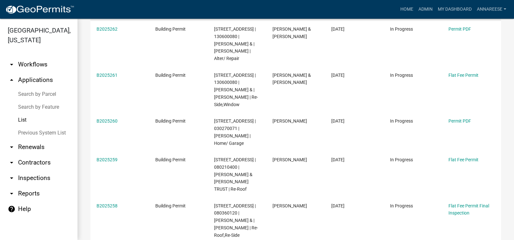
scroll to position [581, 0]
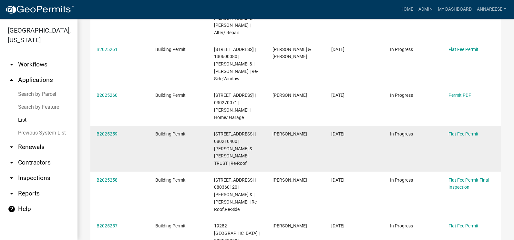
drag, startPoint x: 186, startPoint y: 111, endPoint x: 126, endPoint y: 111, distance: 60.1
click at [126, 126] on div "B2025259 Building Permit [STREET_ADDRESS] | 080210400 | [PERSON_NAME] & [PERSON…" at bounding box center [295, 149] width 411 height 46
drag, startPoint x: 126, startPoint y: 111, endPoint x: 126, endPoint y: 125, distance: 13.6
click at [126, 126] on datatable-body-cell "B2025259" at bounding box center [119, 149] width 59 height 46
